Goal: Complete application form

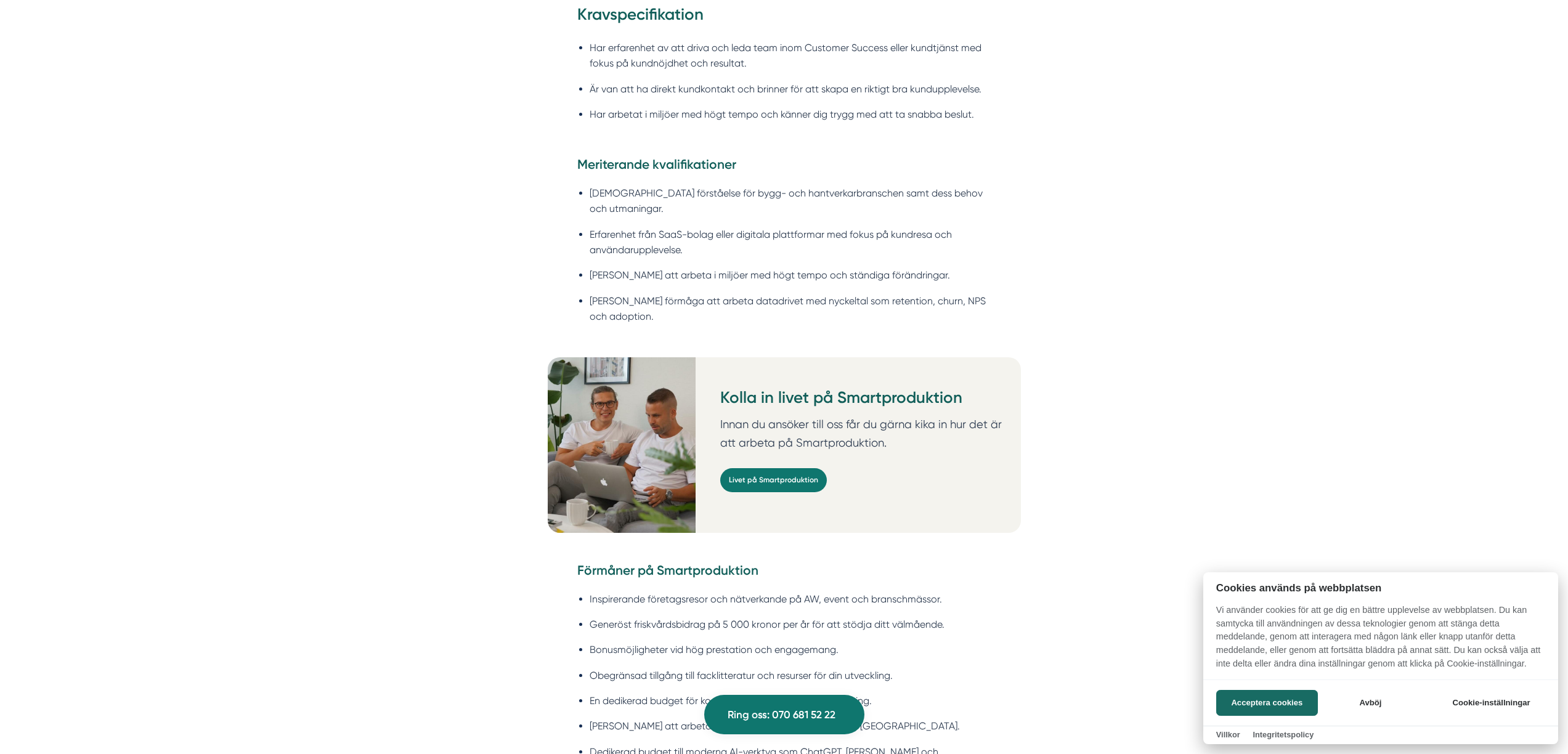
scroll to position [1457, 0]
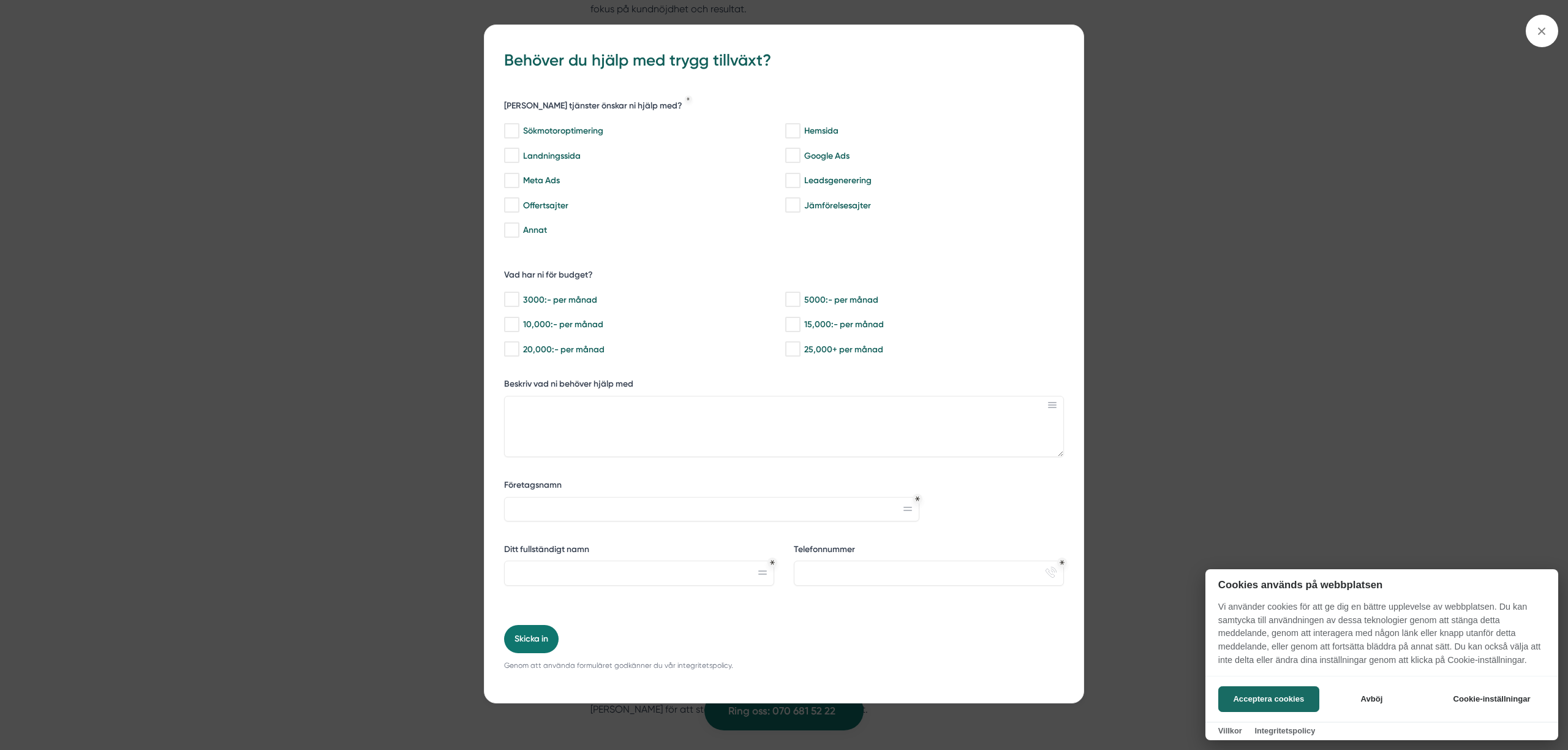
click at [410, 384] on div at bounding box center [784, 375] width 1568 height 750
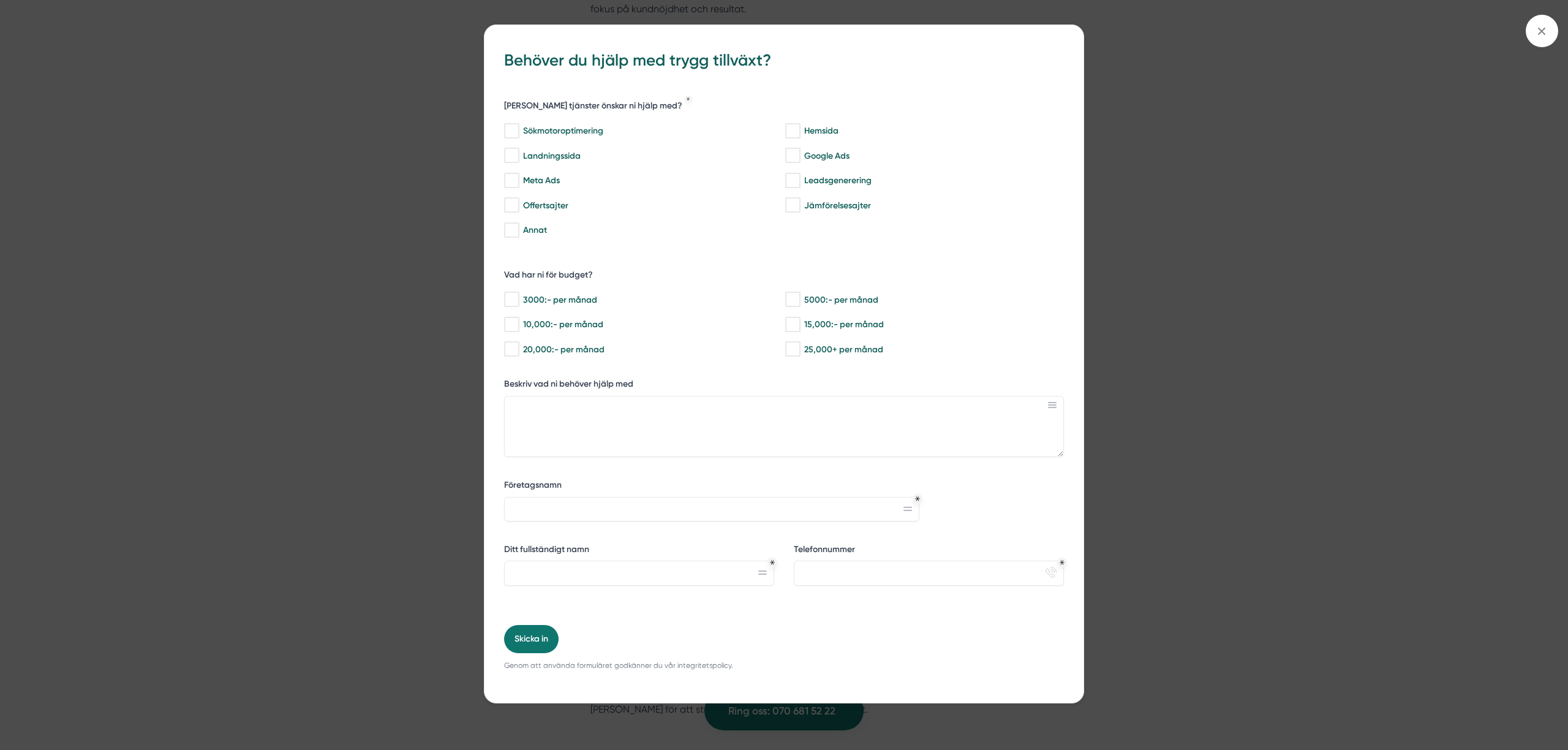
click at [1187, 311] on div "bbc9b822-b2c6-488a-ab3e-9a2d59e49c7c Behöver du hjälp med trygg tillväxt? [PERS…" at bounding box center [784, 375] width 1568 height 750
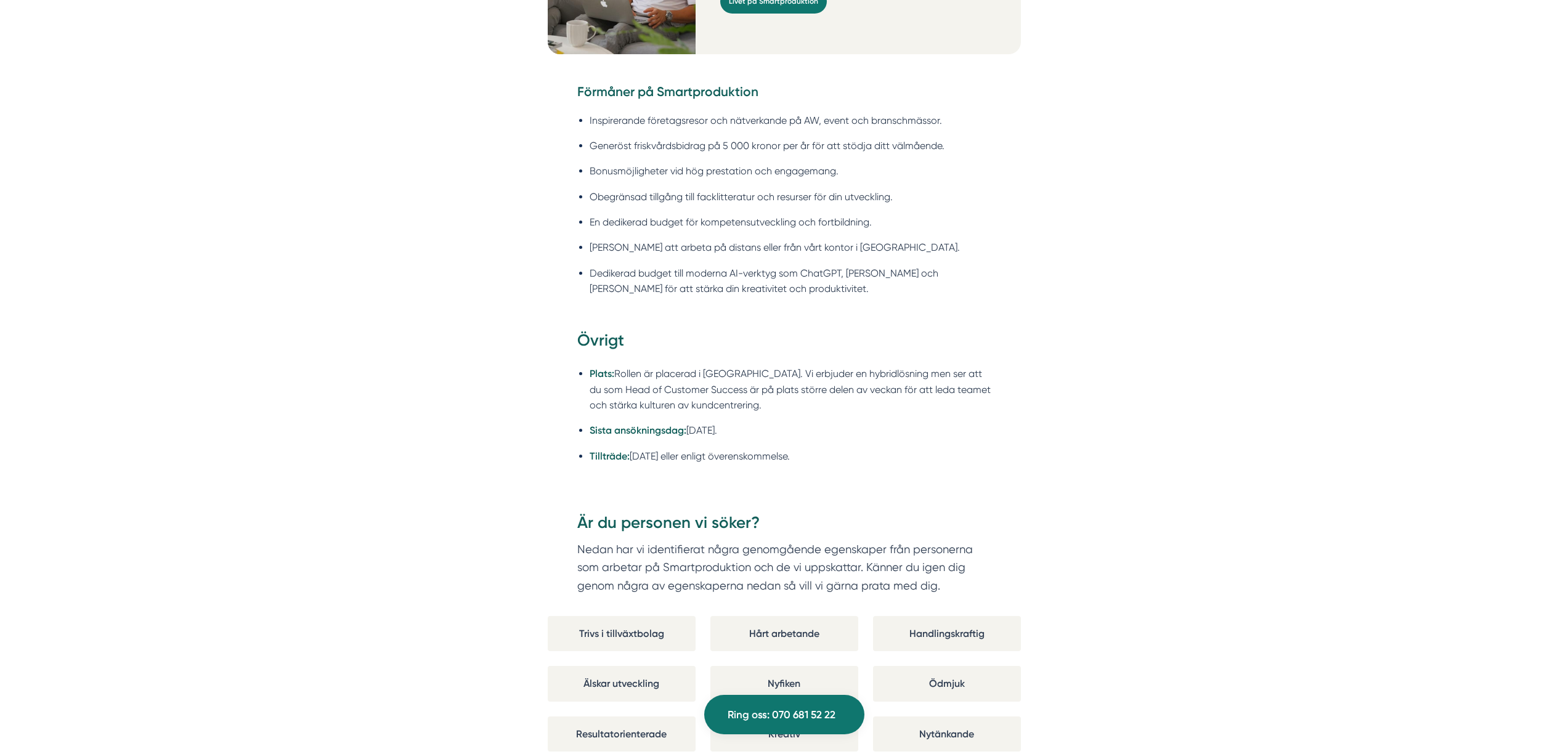
scroll to position [1946, 0]
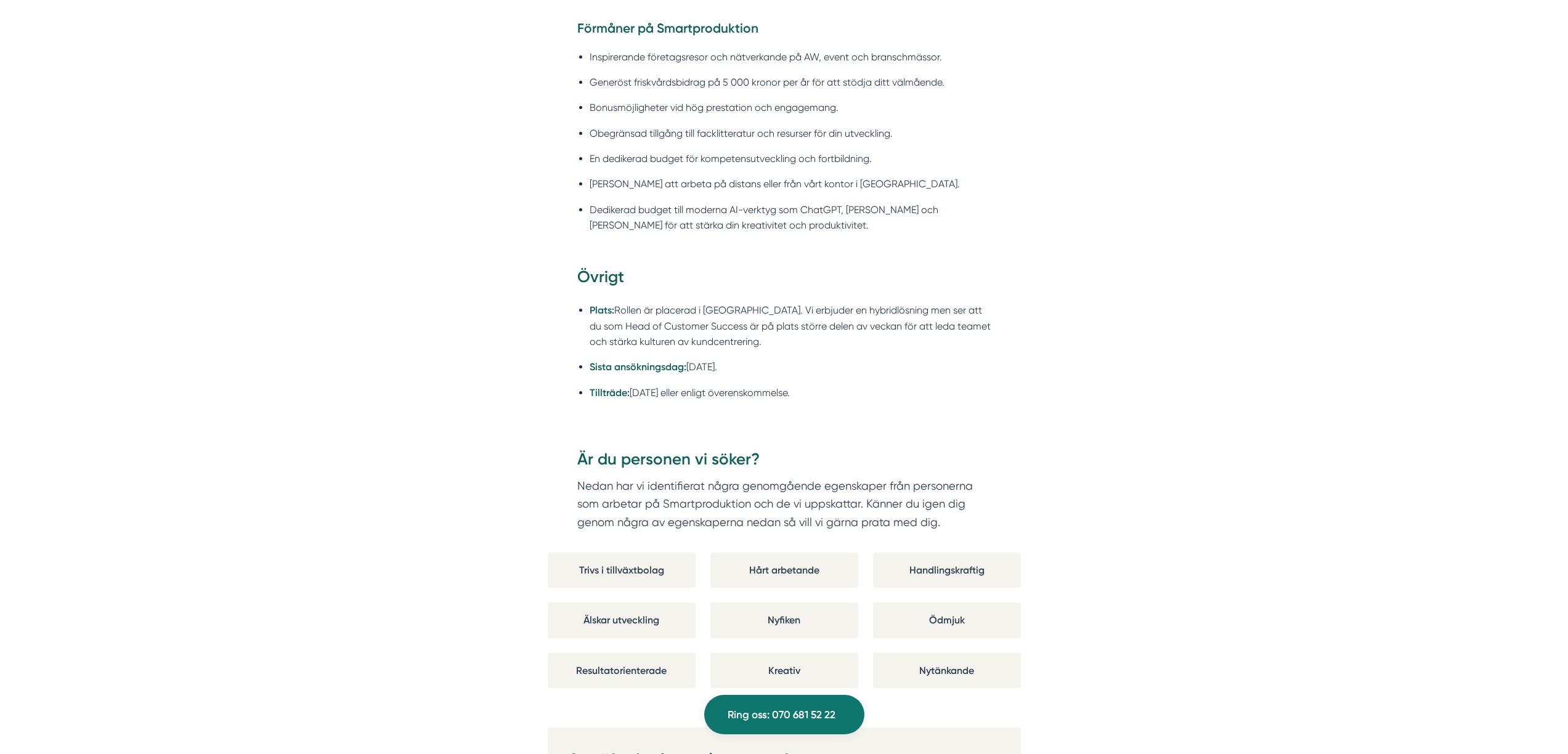
click at [661, 476] on p "Nedan har vi identifierat några genomgående egenskaper från personerna som arbe…" at bounding box center [784, 503] width 414 height 55
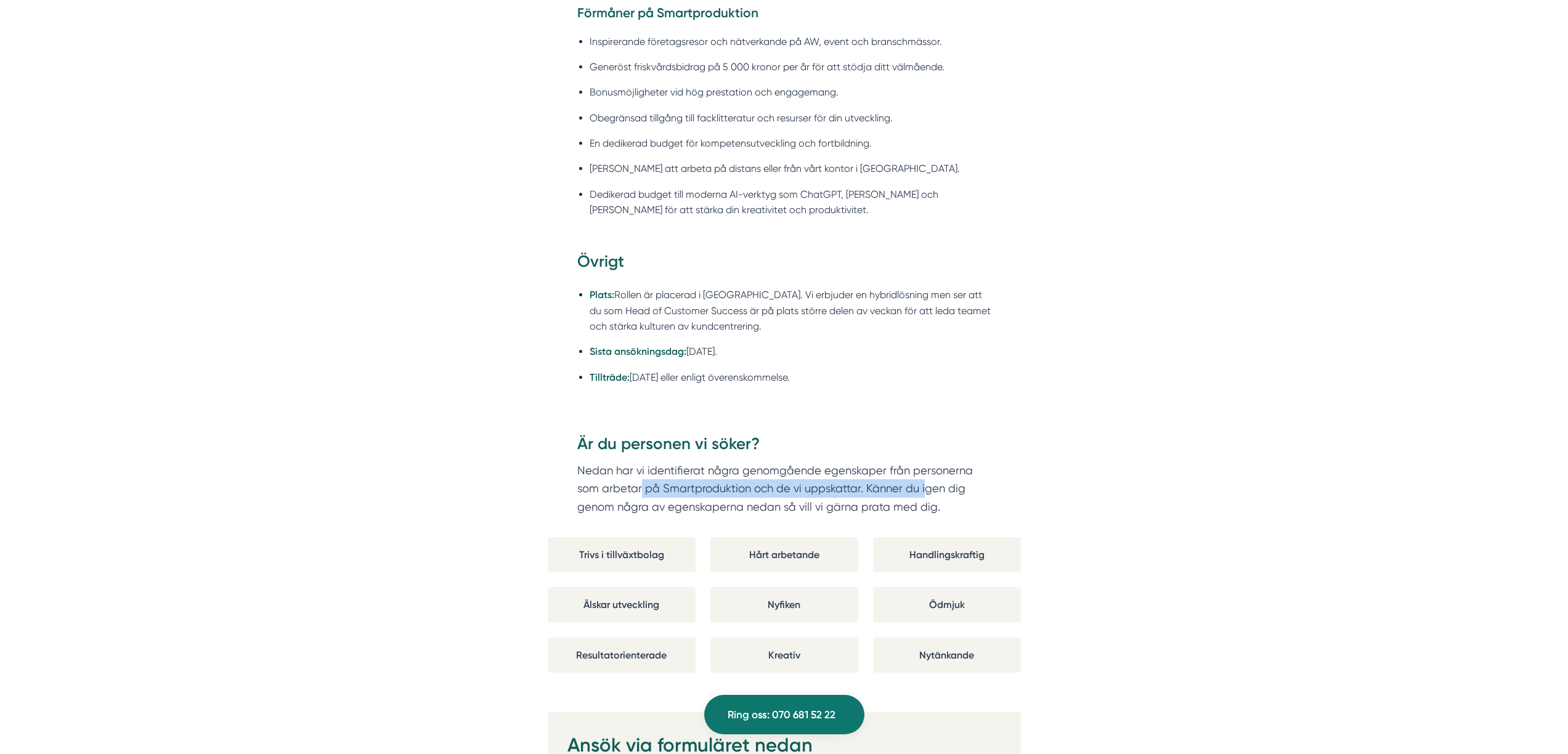
drag, startPoint x: 639, startPoint y: 469, endPoint x: 1007, endPoint y: 476, distance: 368.1
click at [925, 476] on p "Nedan har vi identifierat några genomgående egenskaper från personerna som arbe…" at bounding box center [784, 488] width 414 height 55
click at [1007, 476] on div "Är du personen vi söker? Nedan har vi identifierat några genomgående egenskaper…" at bounding box center [784, 485] width 473 height 104
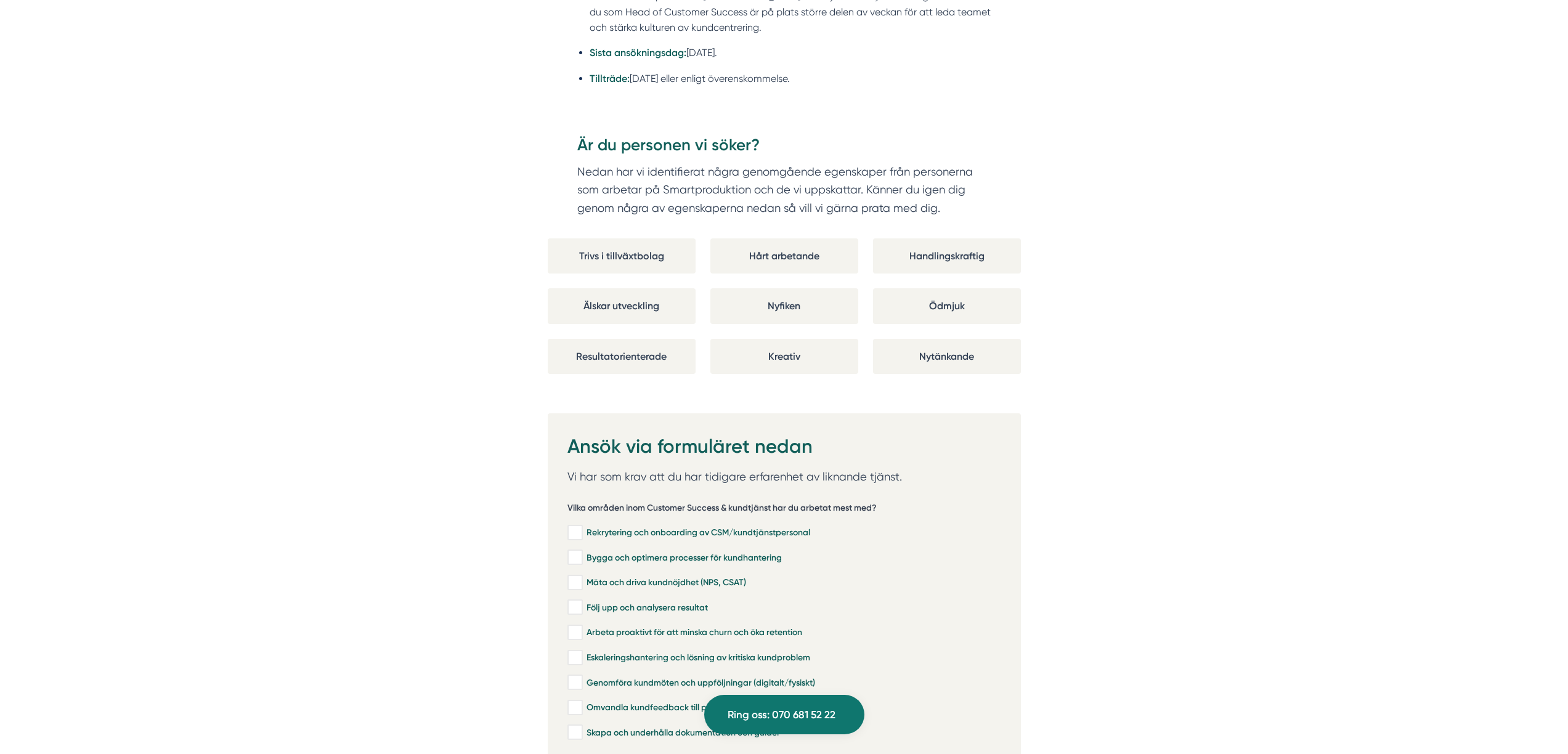
scroll to position [2467, 0]
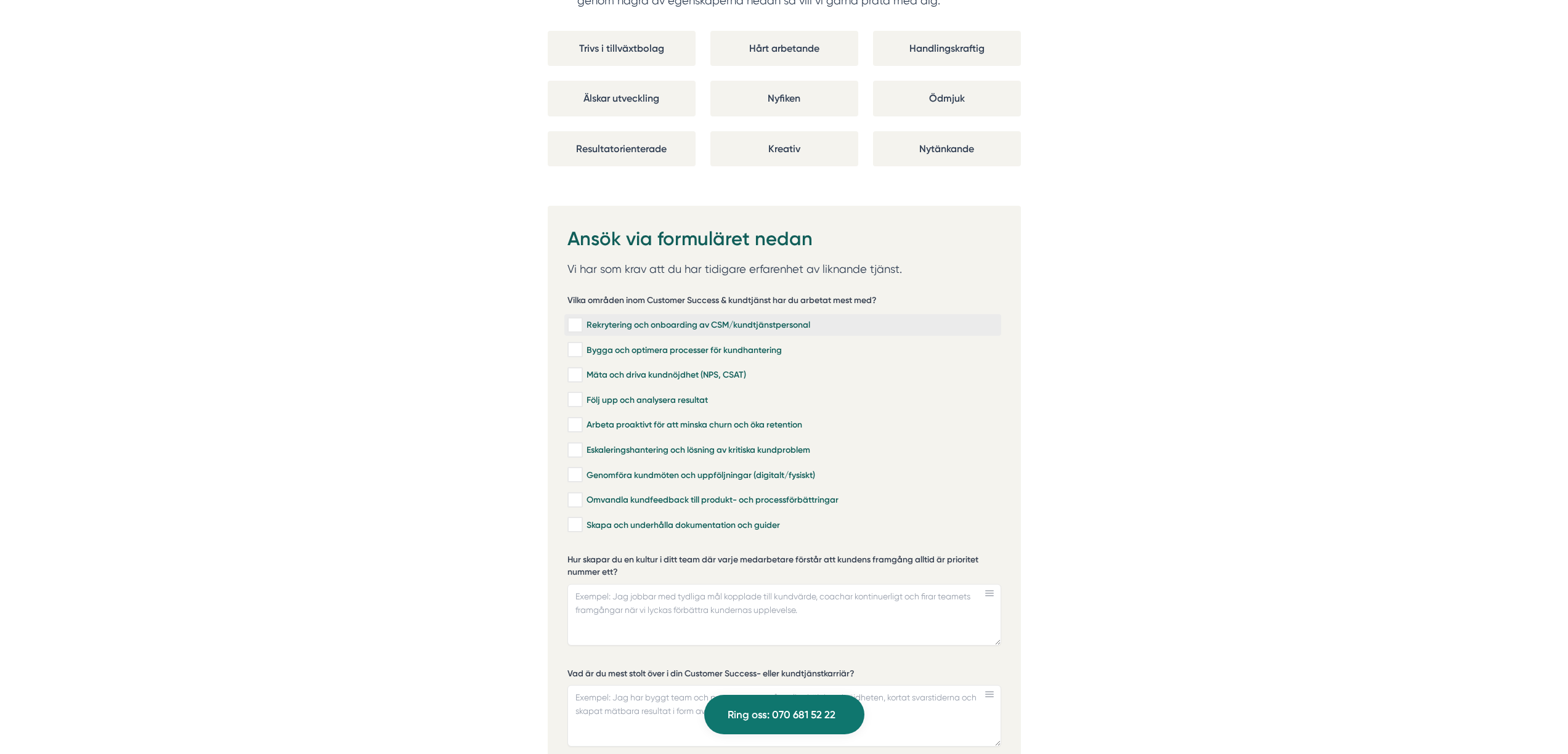
click at [598, 319] on div "Rekrytering och onboarding av CSM/kundtjänstpersonal" at bounding box center [783, 325] width 431 height 12
click at [582, 319] on input "Rekrytering och onboarding av CSM/kundtjänstpersonal" at bounding box center [574, 325] width 14 height 12
checkbox input "true"
click at [605, 343] on div "Bygga och optimera processer för kundhantering" at bounding box center [783, 350] width 431 height 12
click at [582, 343] on input "Bygga och optimera processer för kundhantering" at bounding box center [574, 350] width 14 height 12
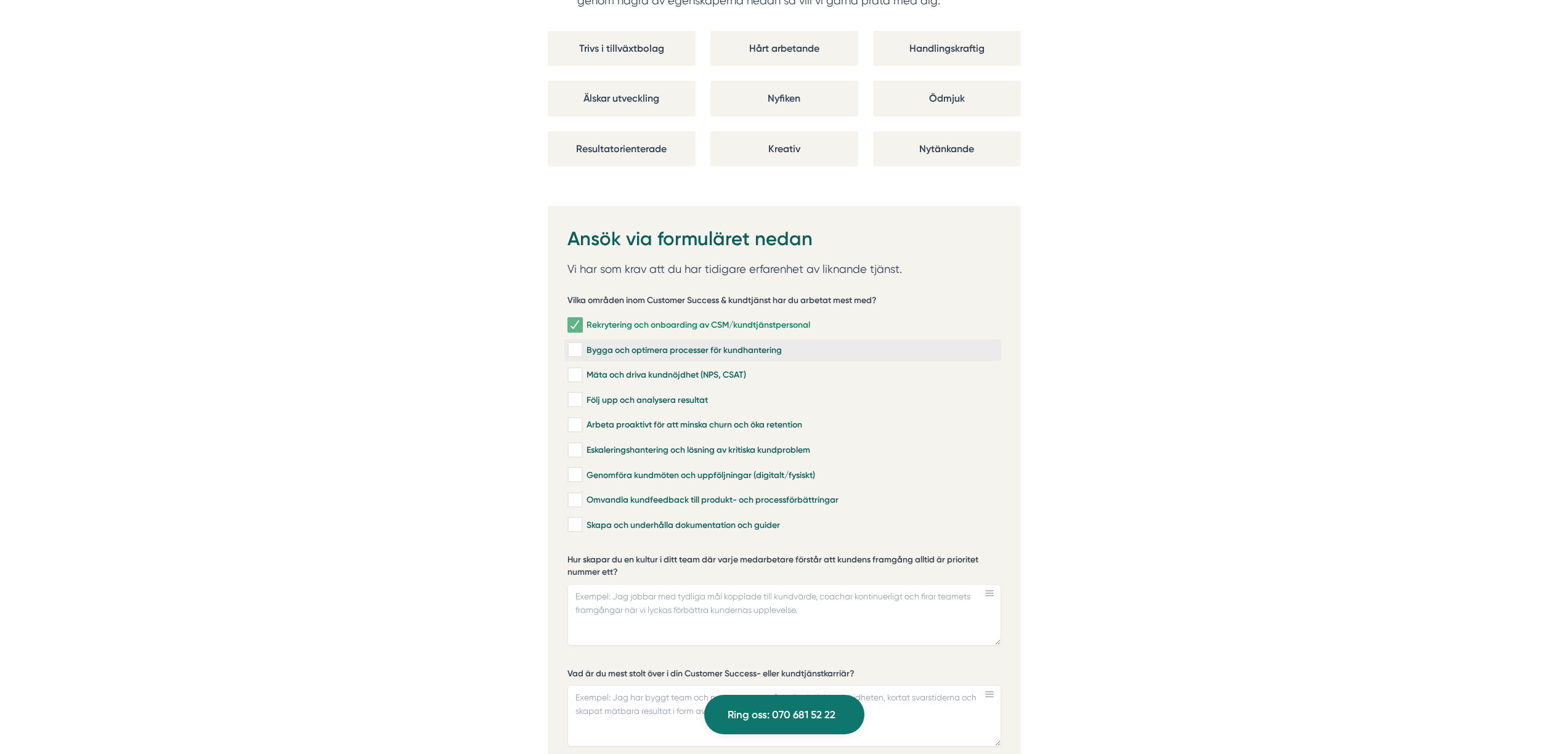
checkbox input "true"
click at [603, 369] on div "Mäta och driva kundnöjdhet (NPS, CSAT)" at bounding box center [783, 375] width 431 height 12
click at [582, 369] on input "Mäta och driva kundnöjdhet (NPS, CSAT)" at bounding box center [574, 375] width 14 height 12
checkbox input "true"
click at [599, 393] on div "Följ upp och analysera resultat" at bounding box center [783, 400] width 431 height 12
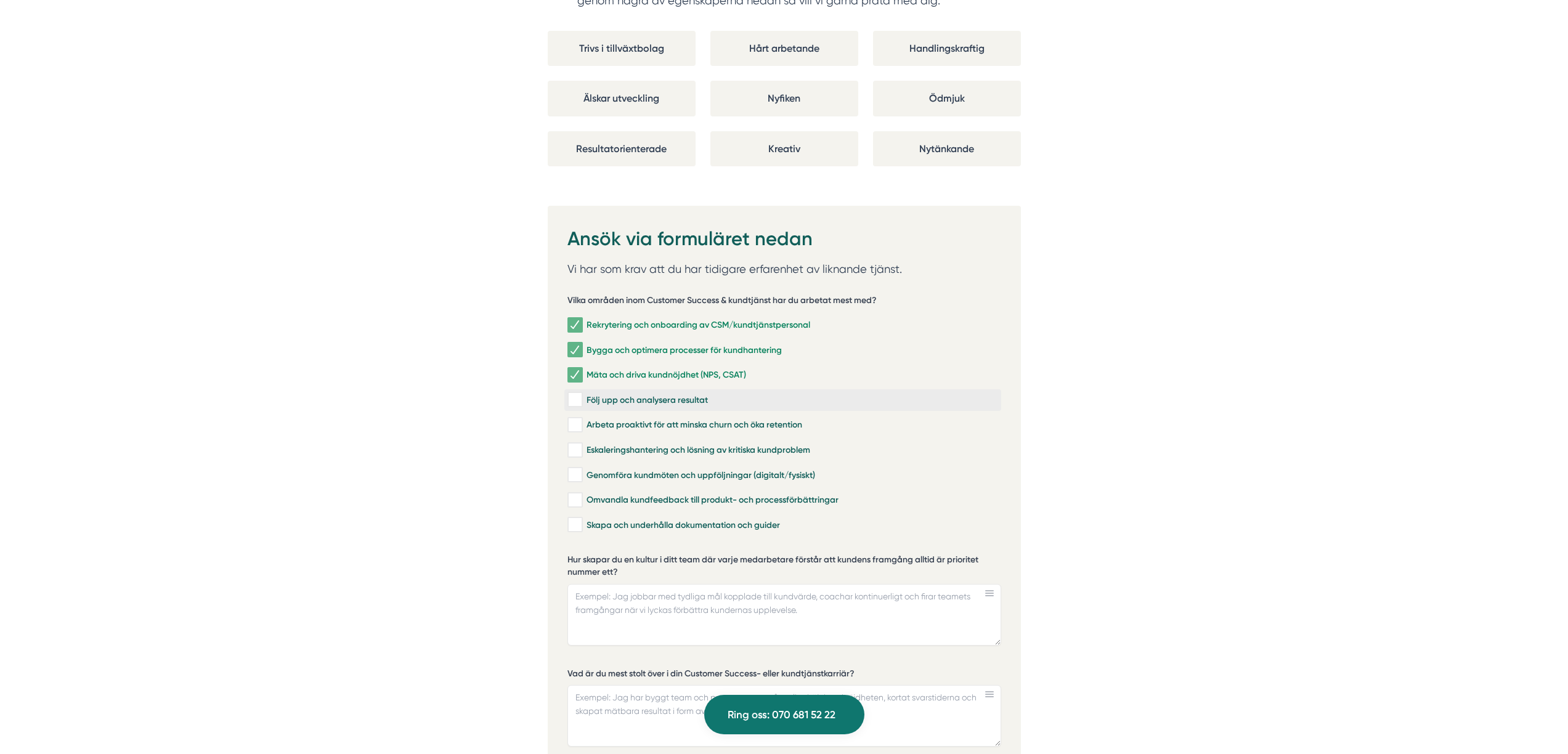
click at [582, 393] on input "Följ upp och analysera resultat" at bounding box center [574, 400] width 14 height 12
checkbox input "true"
click at [605, 419] on div "Arbeta proaktivt för att minska churn och öka retention" at bounding box center [783, 425] width 431 height 12
click at [582, 419] on input "Arbeta proaktivt för att minska churn och öka retention" at bounding box center [574, 425] width 14 height 12
checkbox input "true"
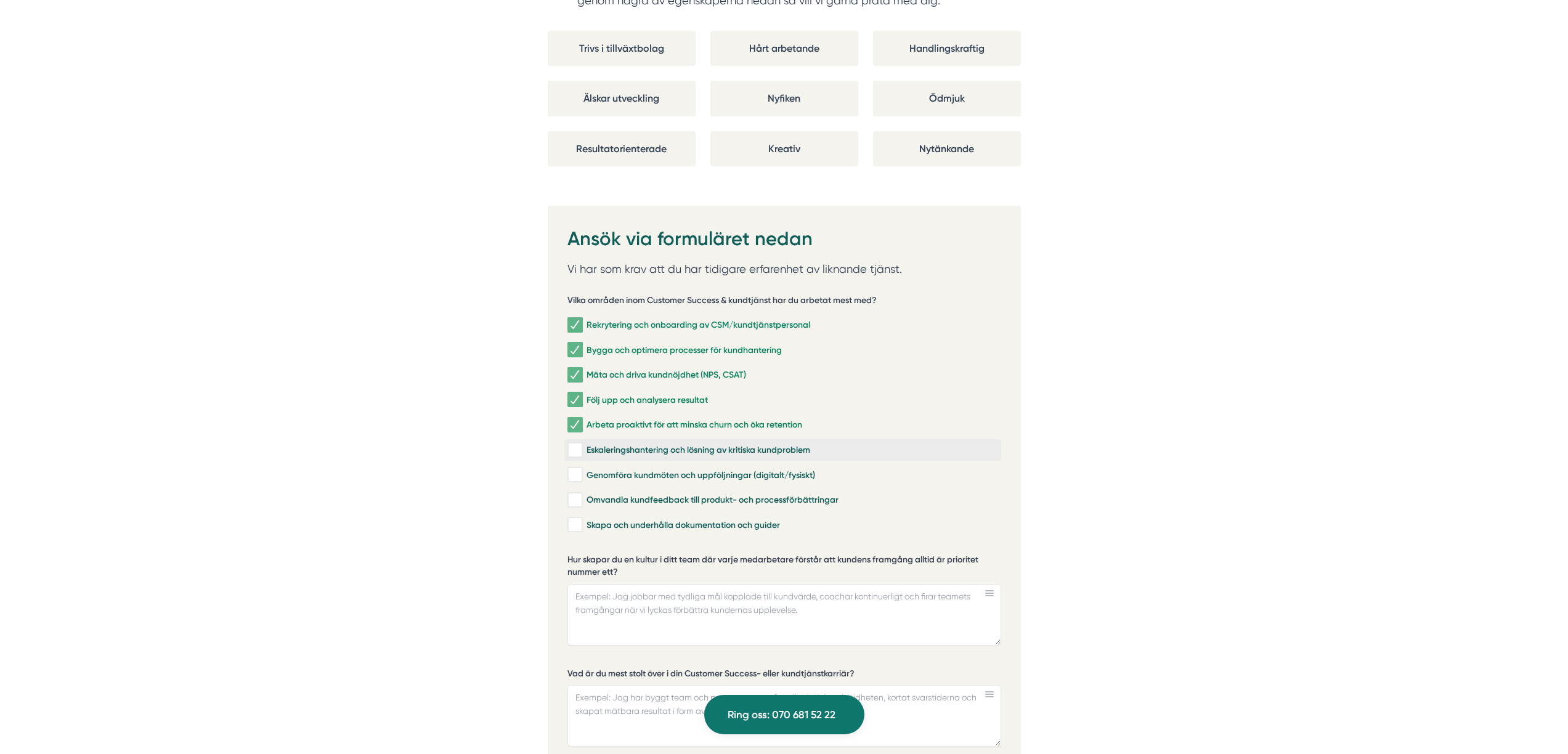
click at [609, 444] on div "Eskaleringshantering och lösning av kritiska kundproblem" at bounding box center [783, 450] width 431 height 12
click at [582, 444] on input "Eskaleringshantering och lösning av kritiska kundproblem" at bounding box center [574, 450] width 14 height 12
checkbox input "true"
click at [611, 469] on div "Genomföra kundmöten och uppföljningar (digitalt/fysiskt)" at bounding box center [783, 475] width 431 height 12
click at [582, 469] on input "Genomföra kundmöten och uppföljningar (digitalt/fysiskt)" at bounding box center [574, 475] width 14 height 12
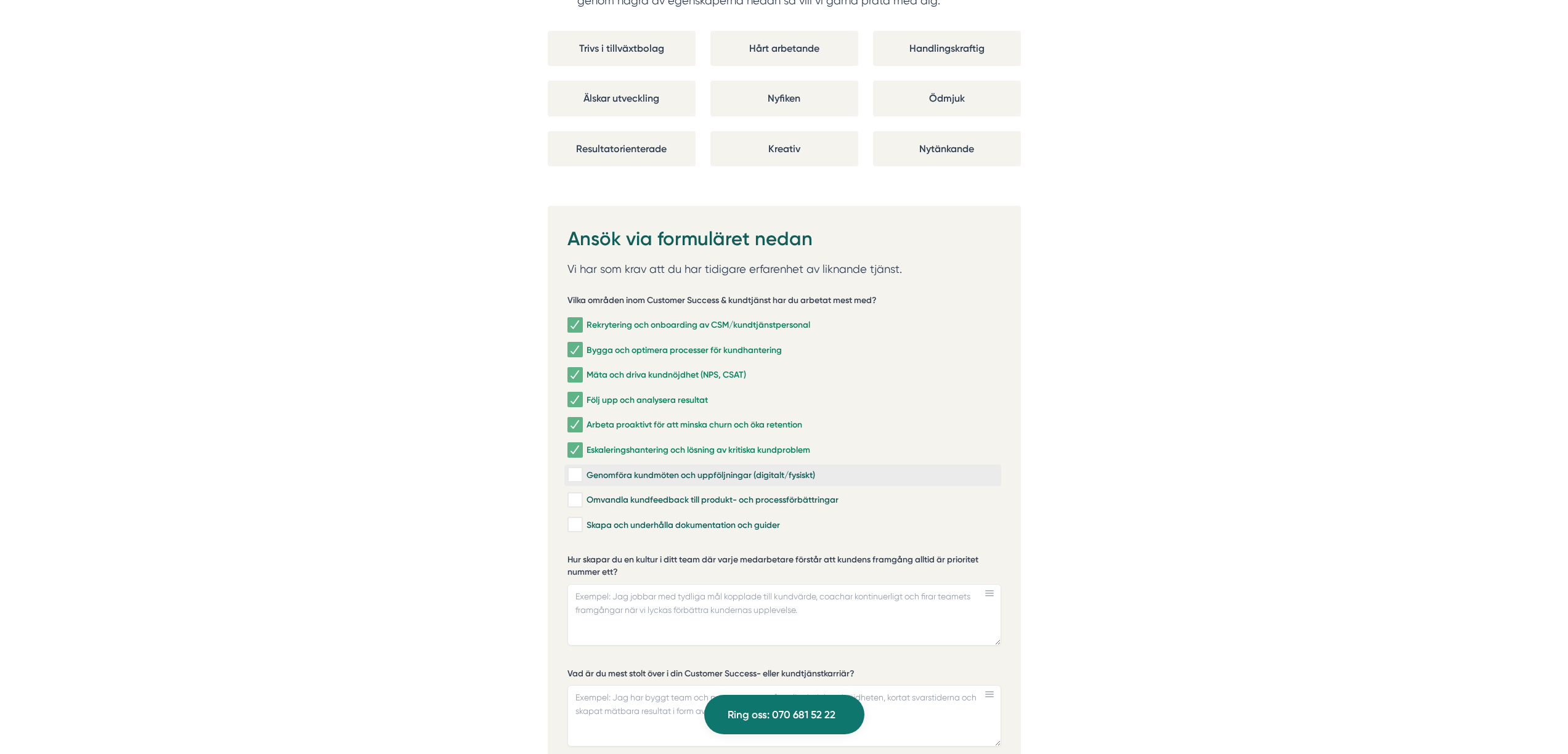
checkbox input "true"
click at [622, 494] on div "Omvandla kundfeedback till produkt- och processförbättringar" at bounding box center [783, 500] width 431 height 12
click at [582, 494] on input "Omvandla kundfeedback till produkt- och processförbättringar" at bounding box center [574, 500] width 14 height 12
checkbox input "true"
click at [639, 519] on div "Skapa och underhålla dokumentation och guider" at bounding box center [783, 525] width 431 height 12
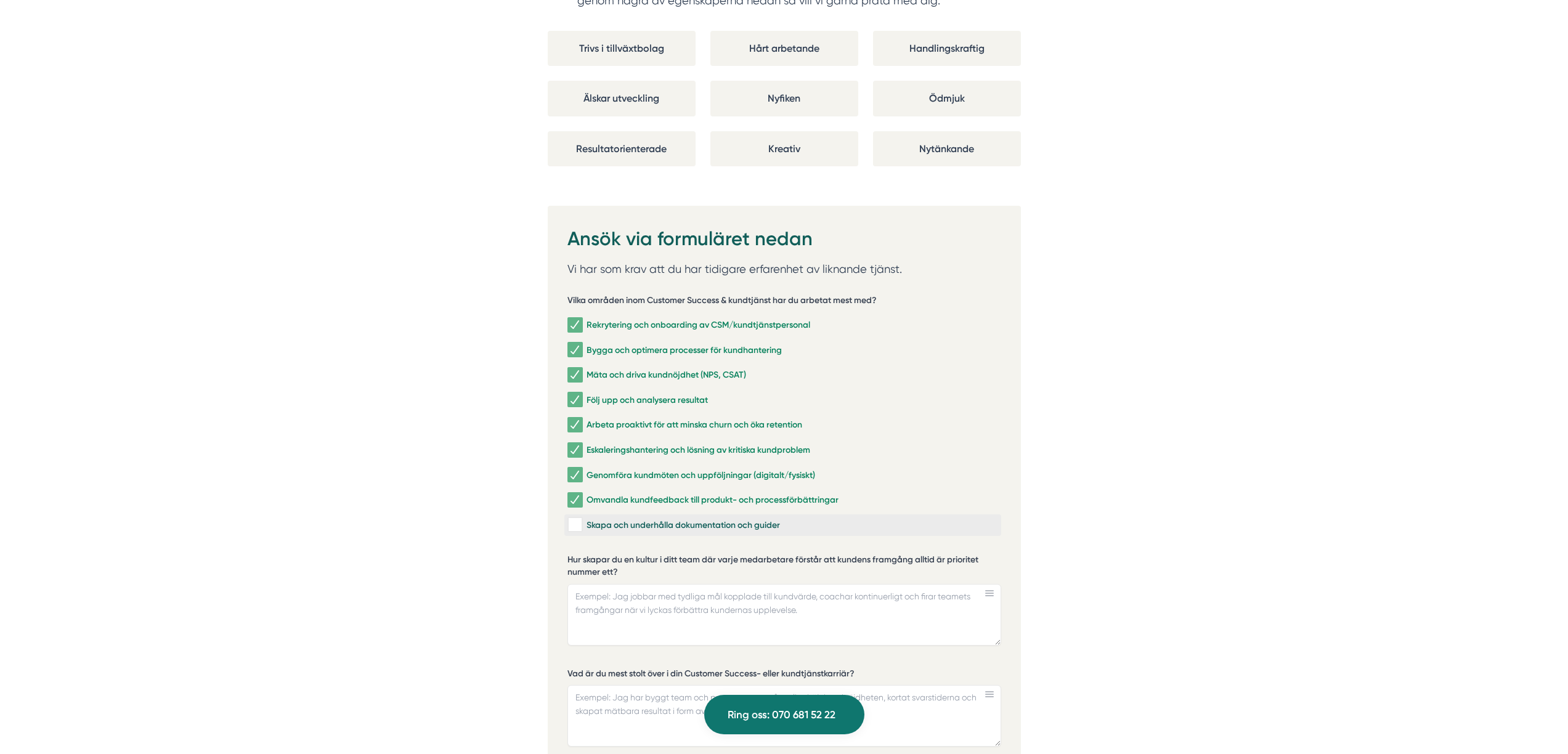
click at [582, 519] on input "Skapa och underhålla dokumentation och guider" at bounding box center [574, 525] width 14 height 12
checkbox input "true"
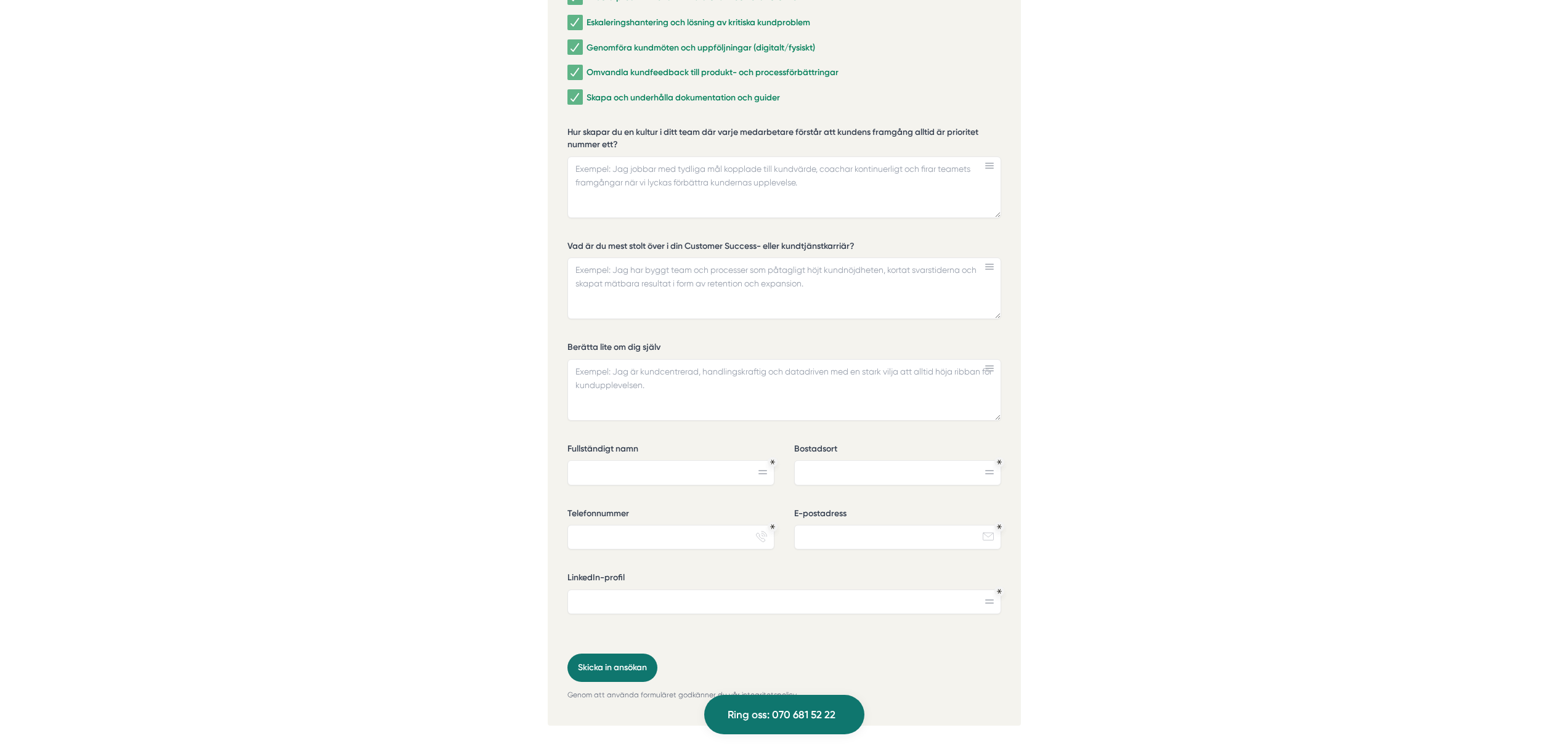
scroll to position [2887, 0]
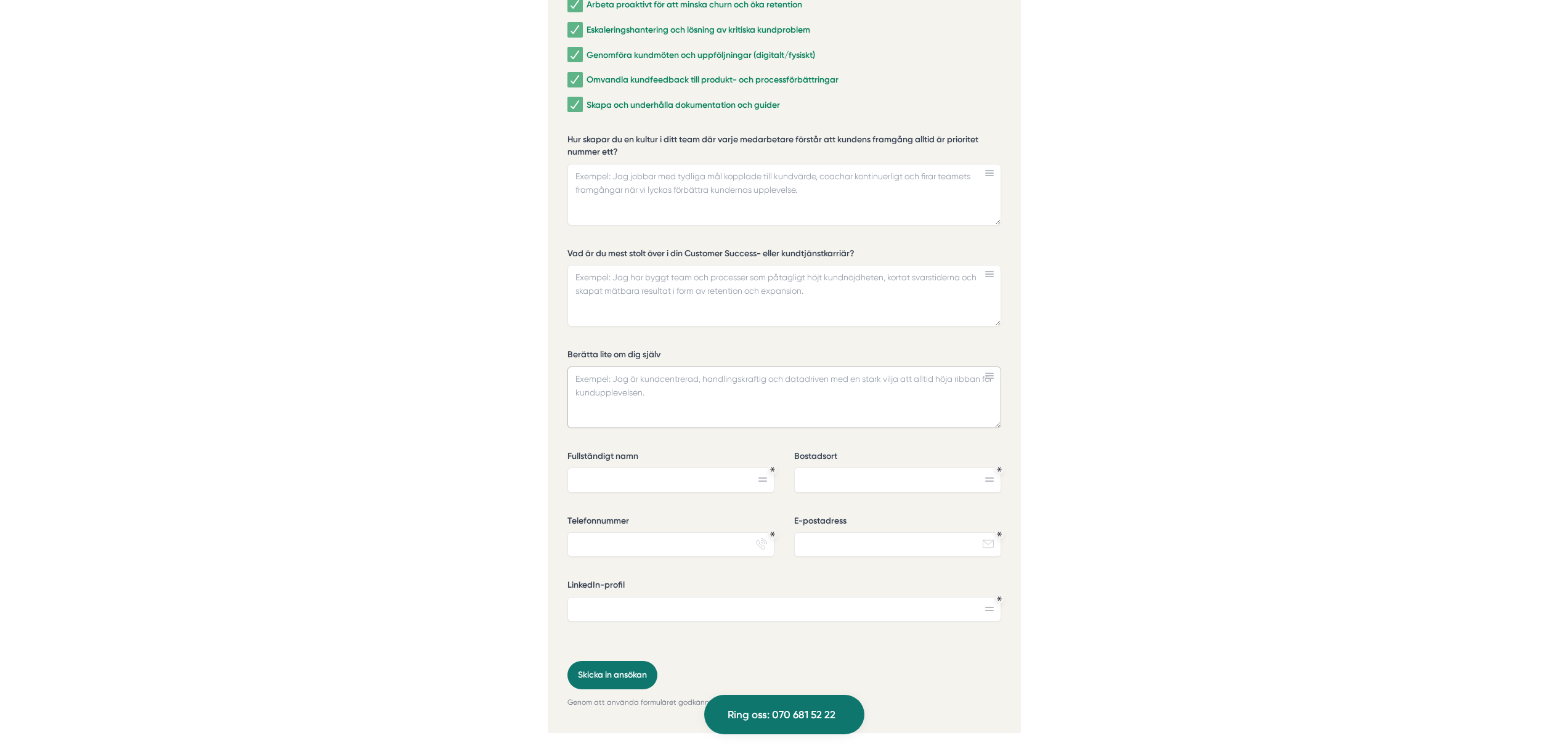
drag, startPoint x: 632, startPoint y: 381, endPoint x: 630, endPoint y: 388, distance: 7.3
click at [632, 382] on textarea "Berätta lite om dig själv" at bounding box center [784, 397] width 434 height 62
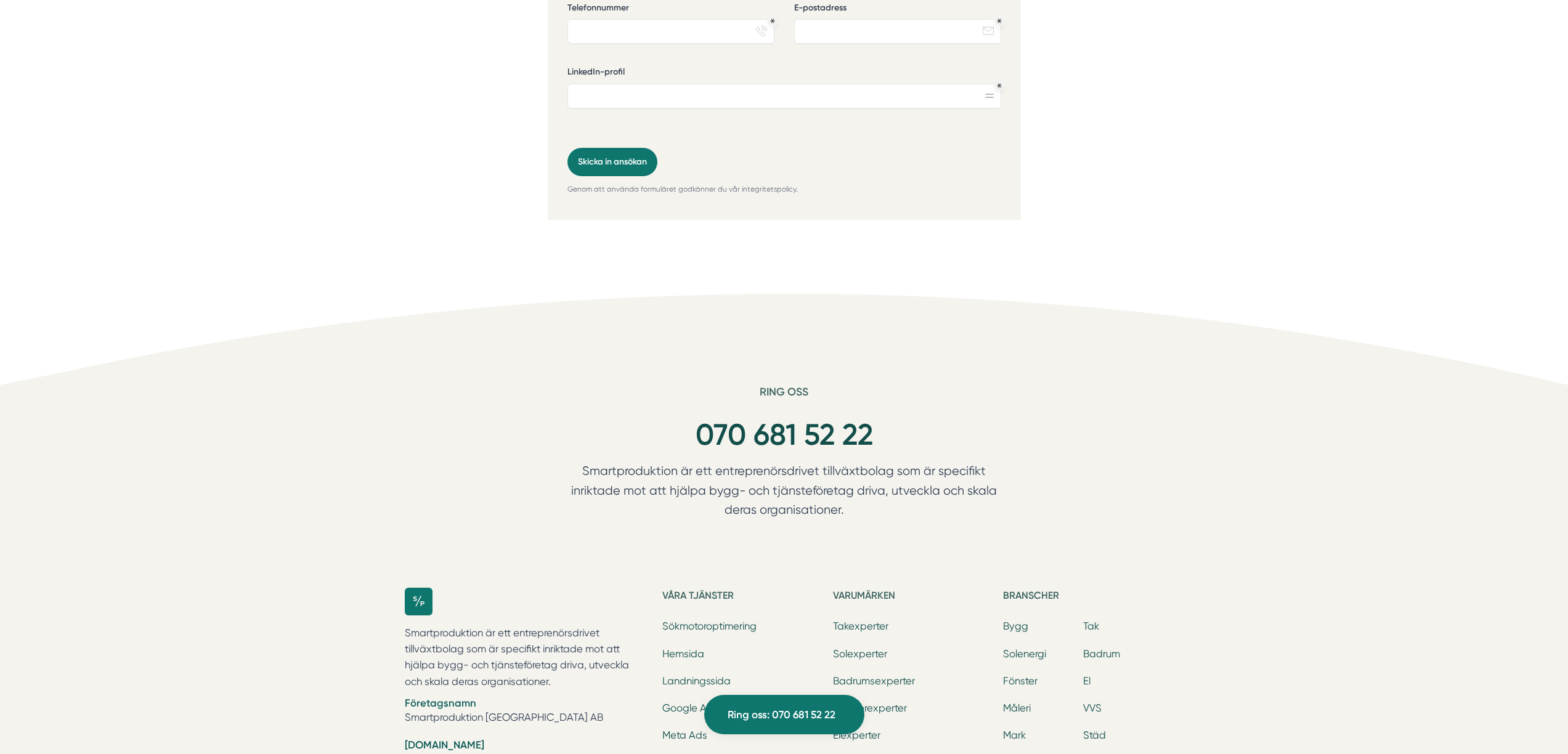
scroll to position [3464, 0]
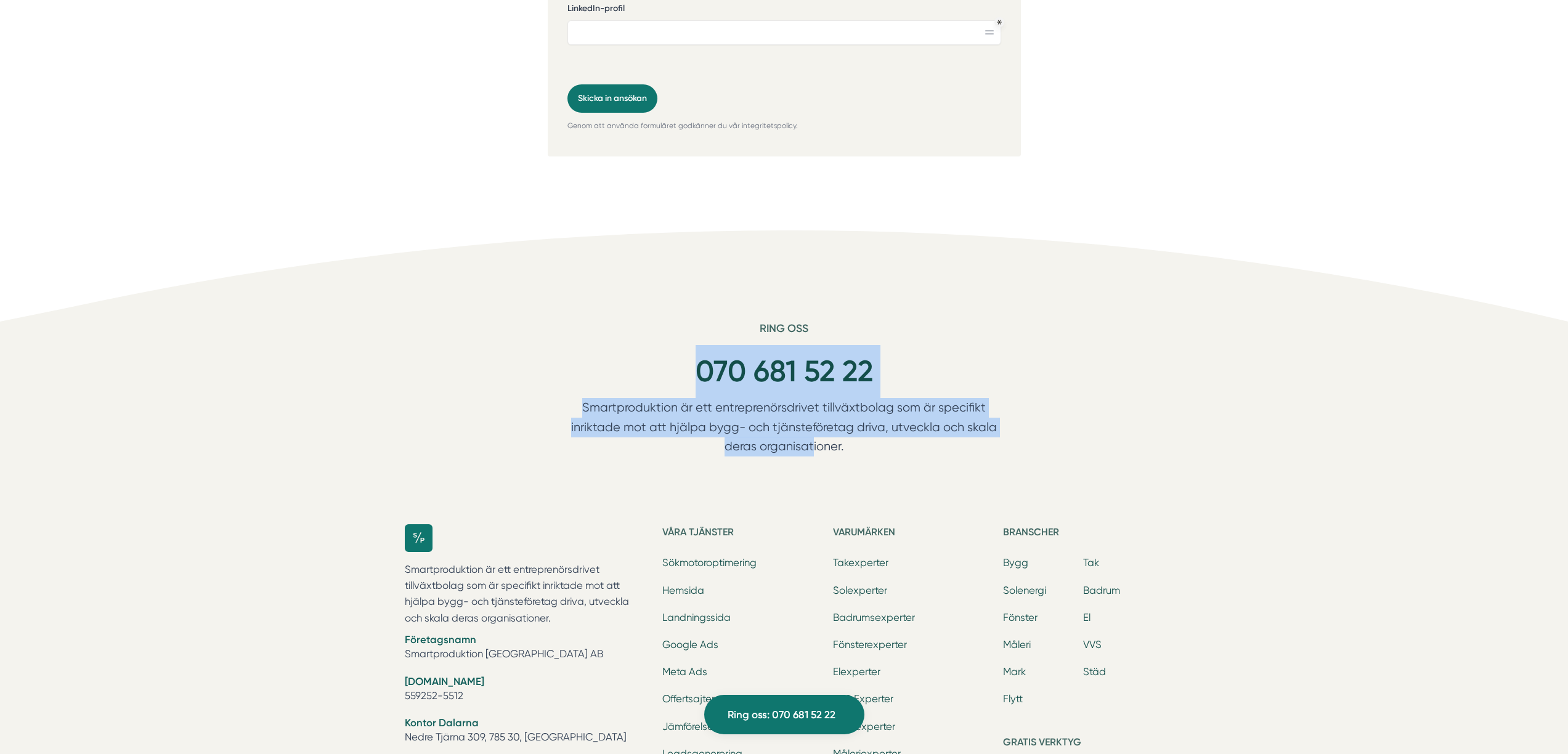
drag, startPoint x: 670, startPoint y: 403, endPoint x: 780, endPoint y: 432, distance: 113.8
click at [766, 430] on div "Ring oss 070 681 52 22 Smartproduktion är ett entreprenörsdrivet tillväxtbolag …" at bounding box center [784, 409] width 473 height 177
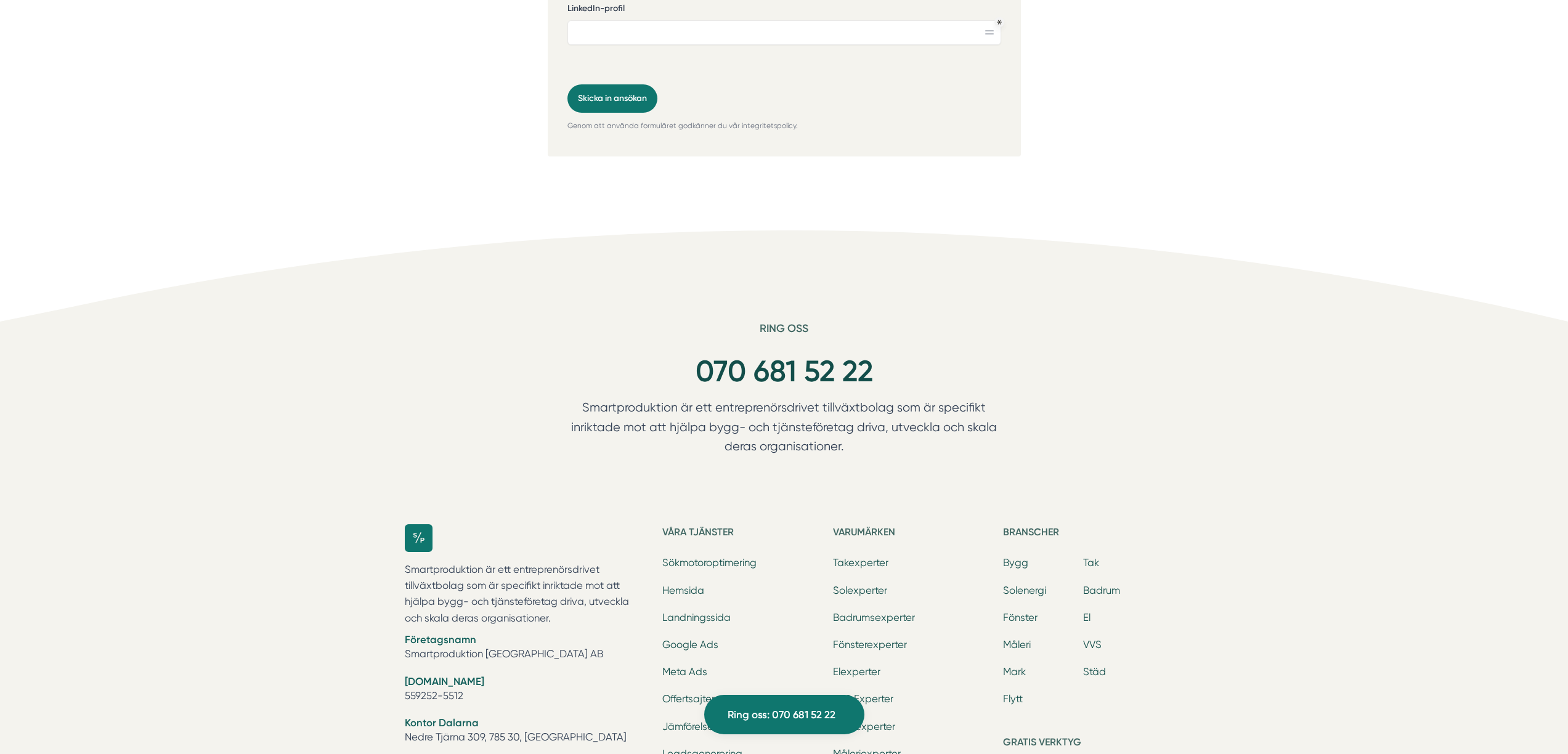
click at [783, 432] on p "Smartproduktion är ett entreprenörsdrivet tillväxtbolag som är specifikt inrikt…" at bounding box center [784, 430] width 473 height 64
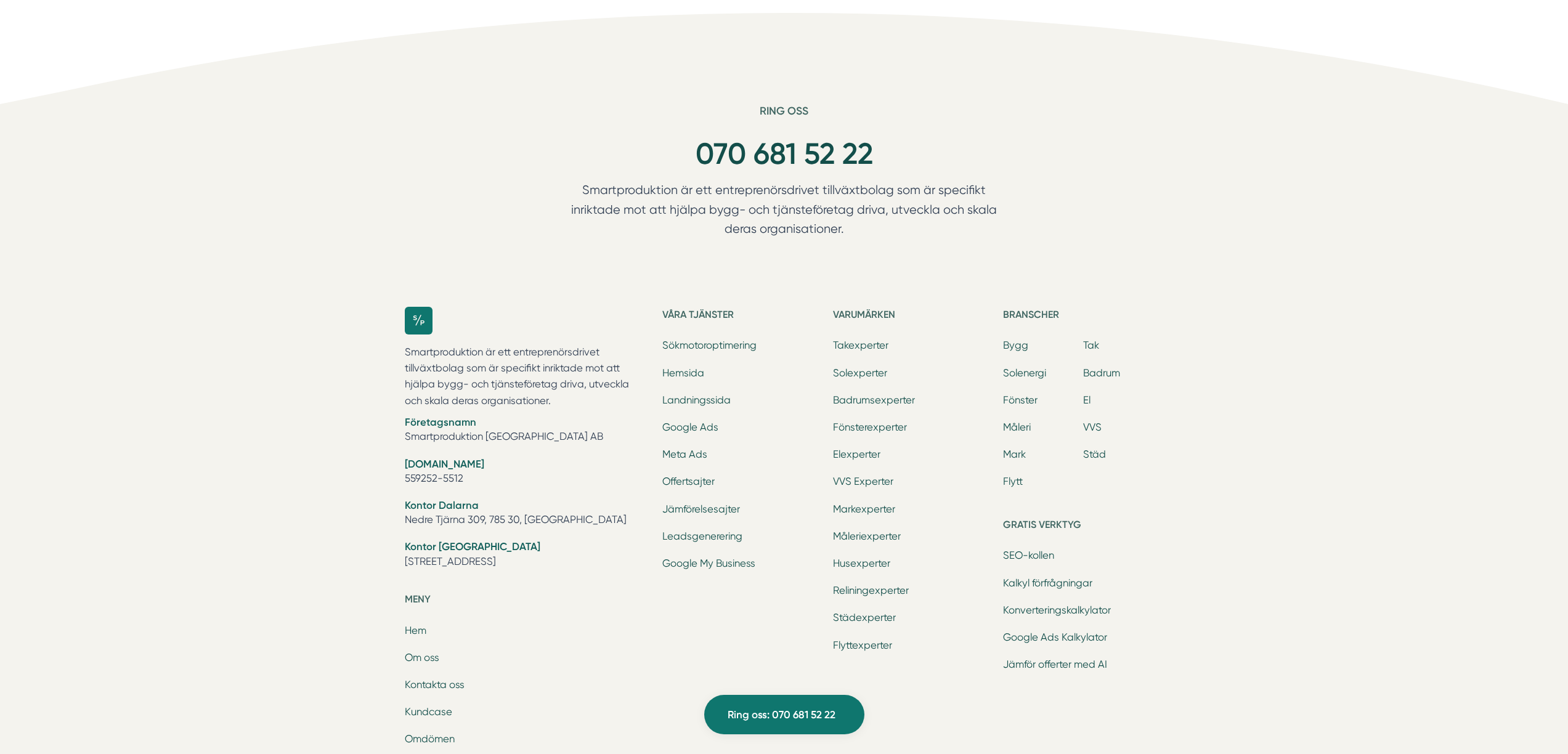
scroll to position [3925, 0]
